Goal: Information Seeking & Learning: Learn about a topic

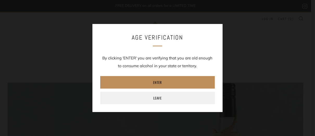
click at [176, 80] on link "Enter" at bounding box center [157, 82] width 114 height 12
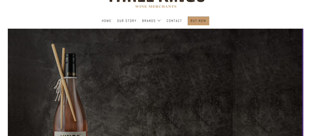
scroll to position [52, 0]
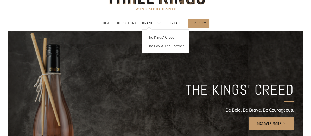
click at [149, 29] on div "The Kings' Creed The Fox & The Feather" at bounding box center [165, 41] width 47 height 24
click at [166, 38] on link "The Kings' Creed" at bounding box center [165, 37] width 46 height 9
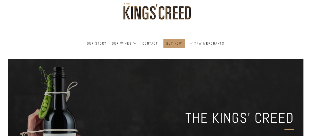
scroll to position [52, 0]
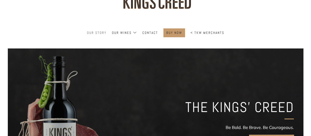
click at [94, 32] on link "Our Story" at bounding box center [96, 33] width 19 height 8
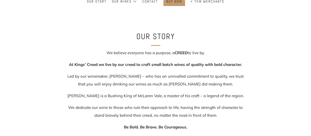
scroll to position [87, 0]
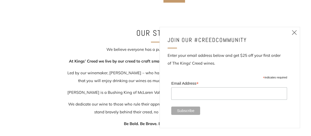
click at [294, 34] on icon at bounding box center [294, 32] width 6 height 6
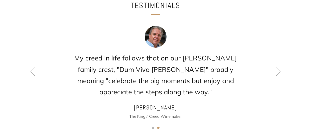
scroll to position [399, 0]
